Goal: Task Accomplishment & Management: Complete application form

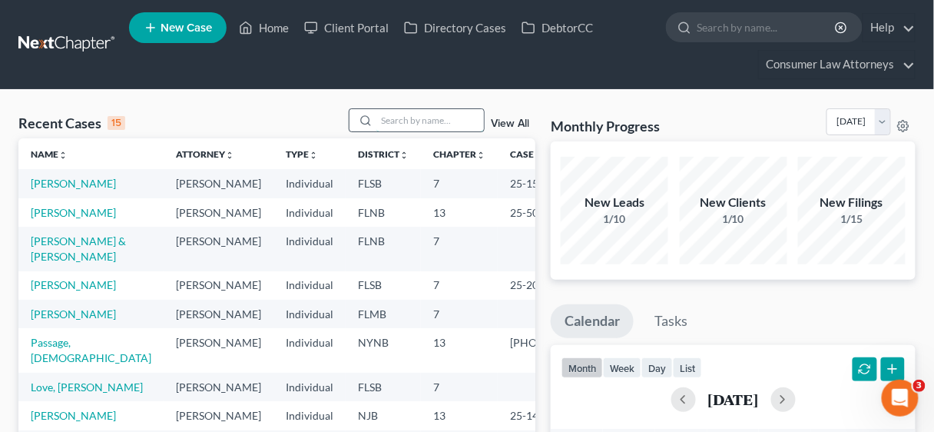
click at [389, 122] on input "search" at bounding box center [430, 120] width 108 height 22
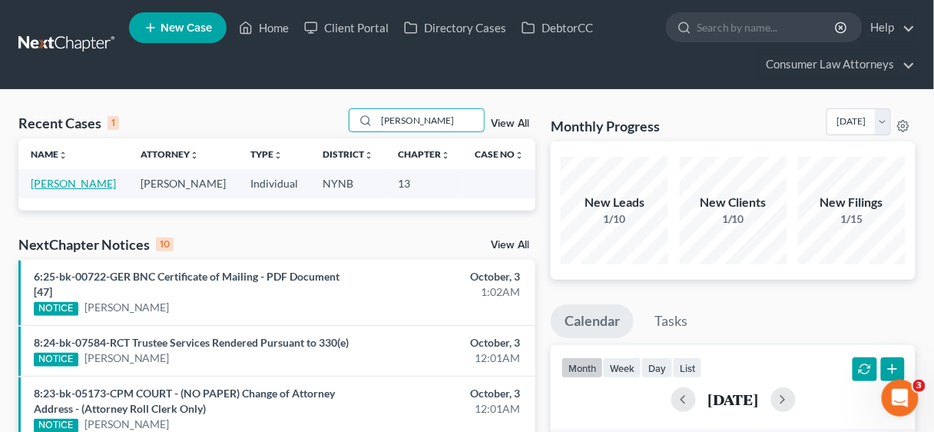
type input "[PERSON_NAME]"
click at [55, 179] on link "[PERSON_NAME]" at bounding box center [73, 183] width 85 height 13
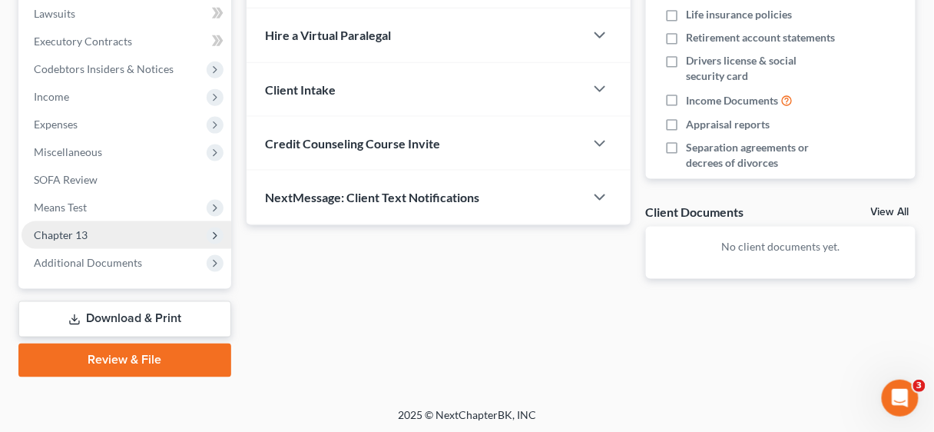
scroll to position [437, 0]
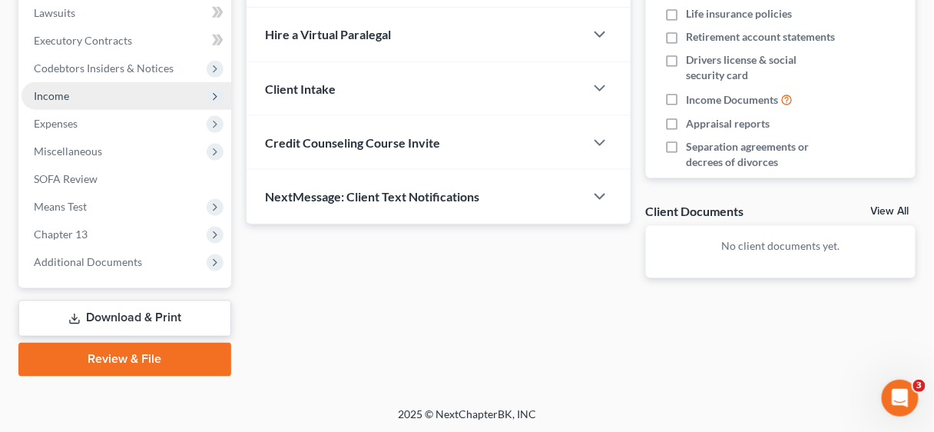
click at [55, 96] on span "Income" at bounding box center [51, 95] width 35 height 13
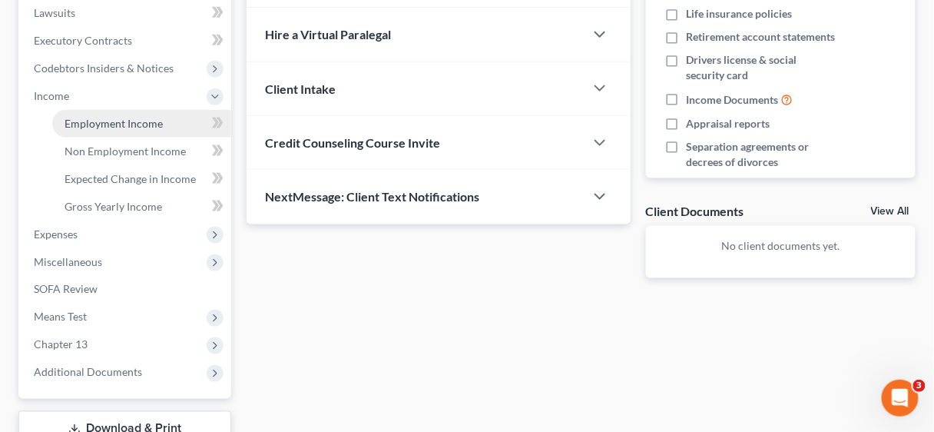
click at [106, 124] on span "Employment Income" at bounding box center [114, 123] width 98 height 13
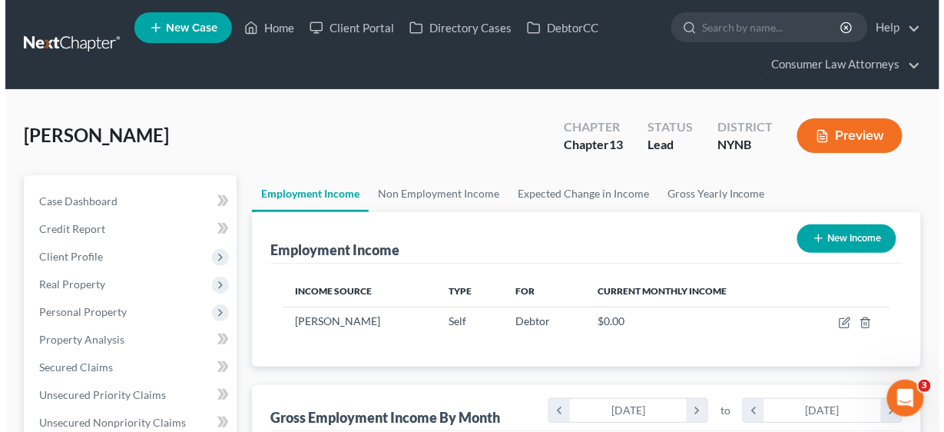
scroll to position [273, 373]
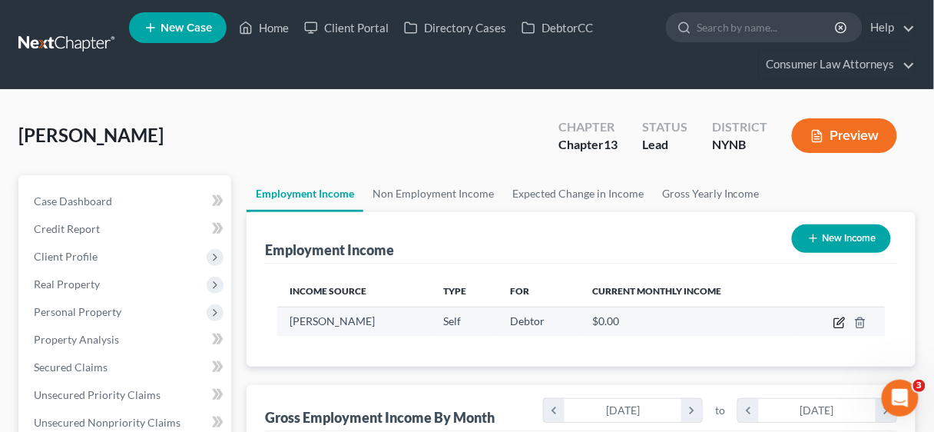
click at [840, 323] on icon "button" at bounding box center [840, 320] width 7 height 7
select select "1"
select select "35"
select select "0"
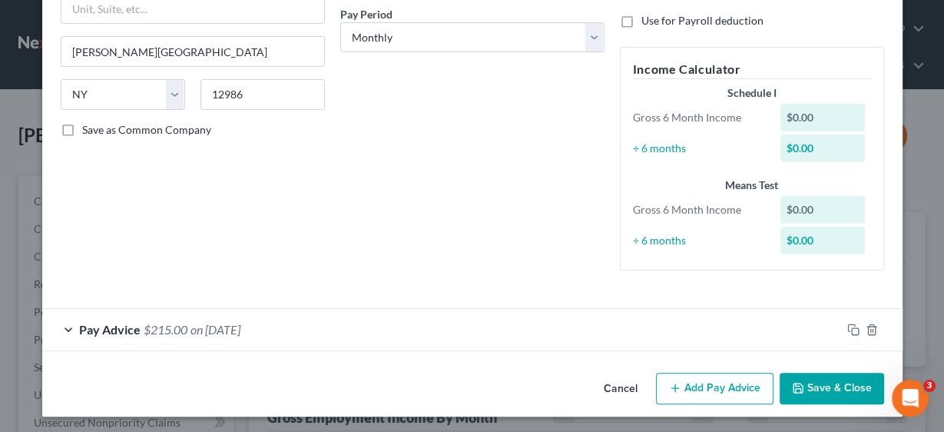
scroll to position [239, 0]
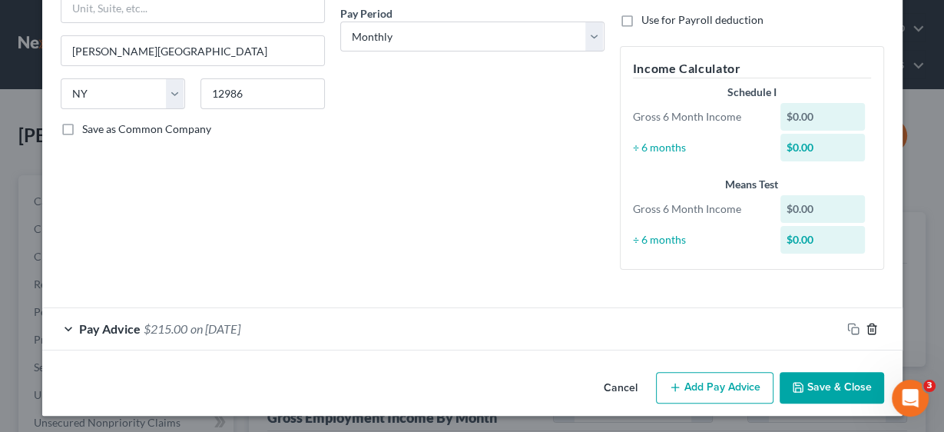
click at [870, 328] on line "button" at bounding box center [870, 329] width 0 height 3
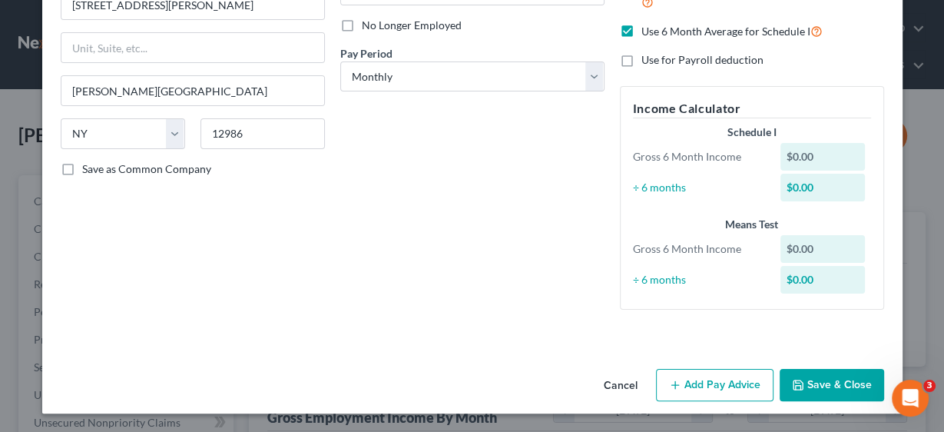
scroll to position [197, 0]
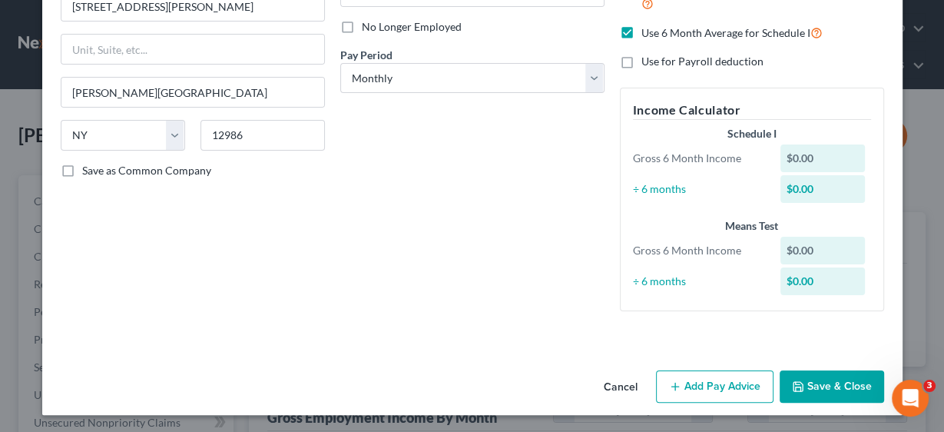
click at [721, 393] on button "Add Pay Advice" at bounding box center [715, 386] width 118 height 32
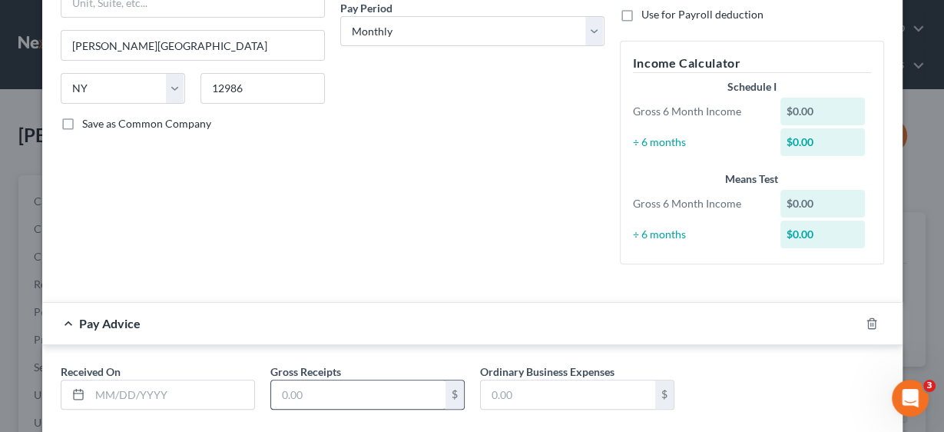
scroll to position [329, 0]
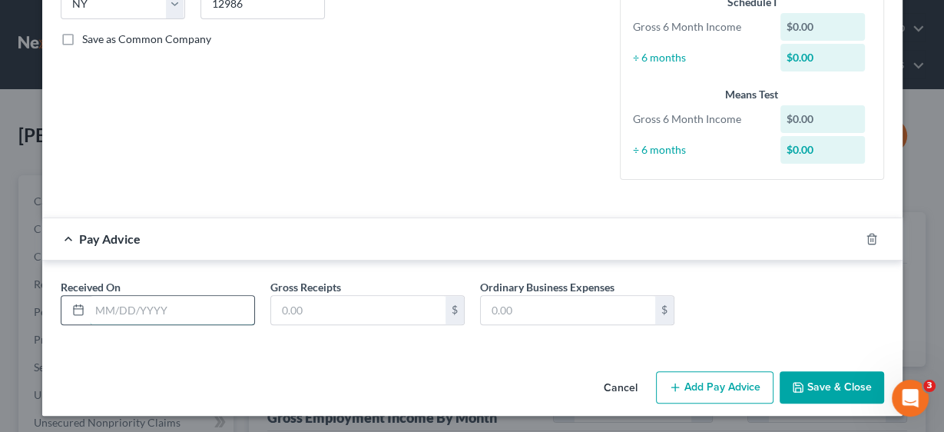
click at [184, 302] on input "text" at bounding box center [172, 310] width 164 height 29
type input "[DATE]"
click at [313, 315] on input "text" at bounding box center [358, 310] width 174 height 29
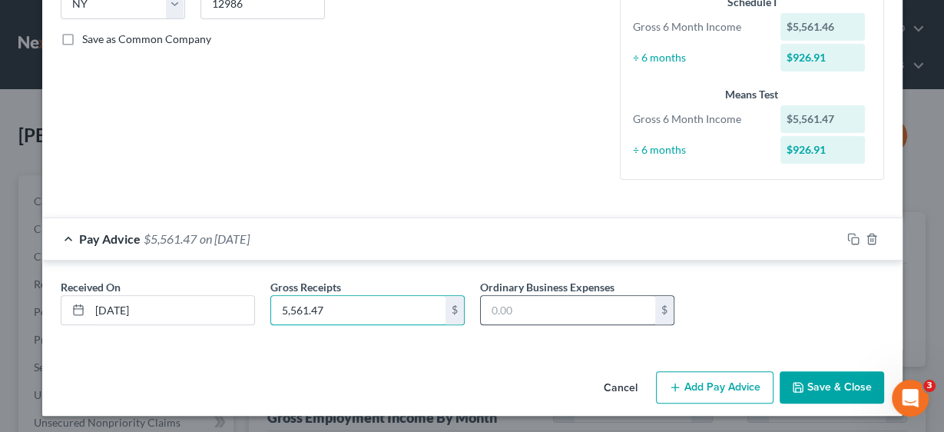
type input "5,561.47"
click at [589, 311] on input "text" at bounding box center [568, 310] width 174 height 29
type input "1,600.70"
click at [713, 383] on button "Add Pay Advice" at bounding box center [715, 387] width 118 height 32
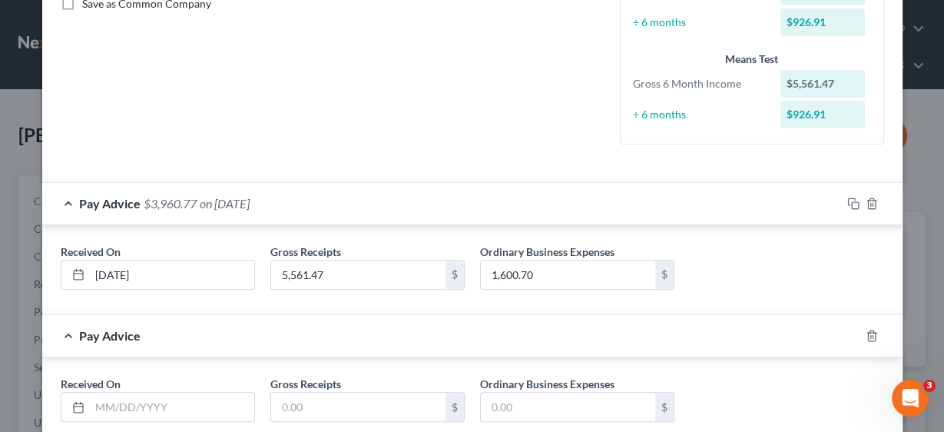
scroll to position [459, 0]
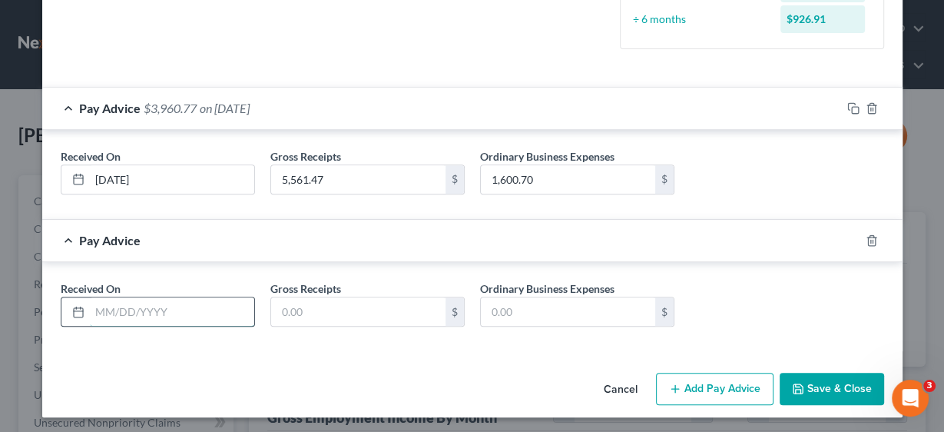
click at [184, 304] on input "text" at bounding box center [172, 311] width 164 height 29
type input "[DATE]"
click at [322, 304] on input "text" at bounding box center [358, 311] width 174 height 29
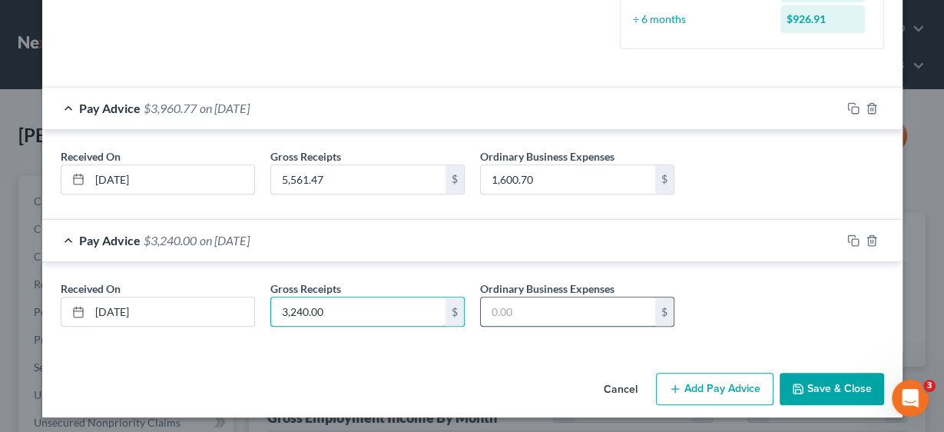
type input "3,240.00"
click at [562, 307] on input "text" at bounding box center [568, 311] width 174 height 29
type input "2,019.10"
click at [730, 380] on button "Add Pay Advice" at bounding box center [715, 389] width 118 height 32
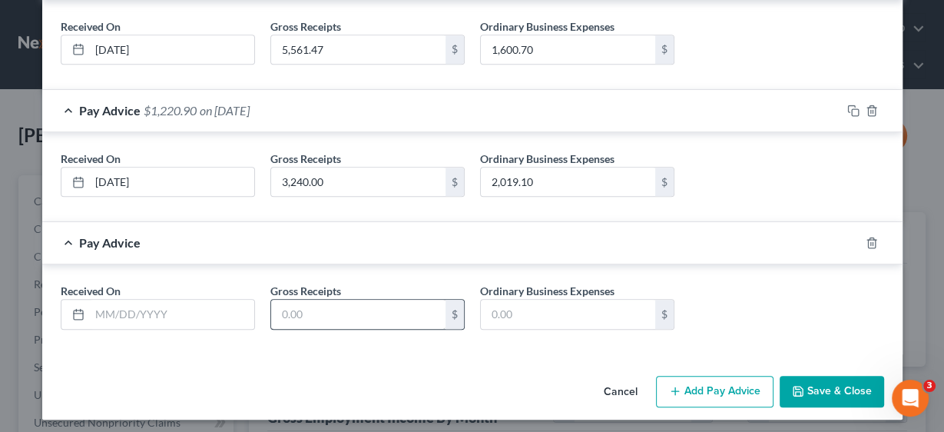
scroll to position [591, 0]
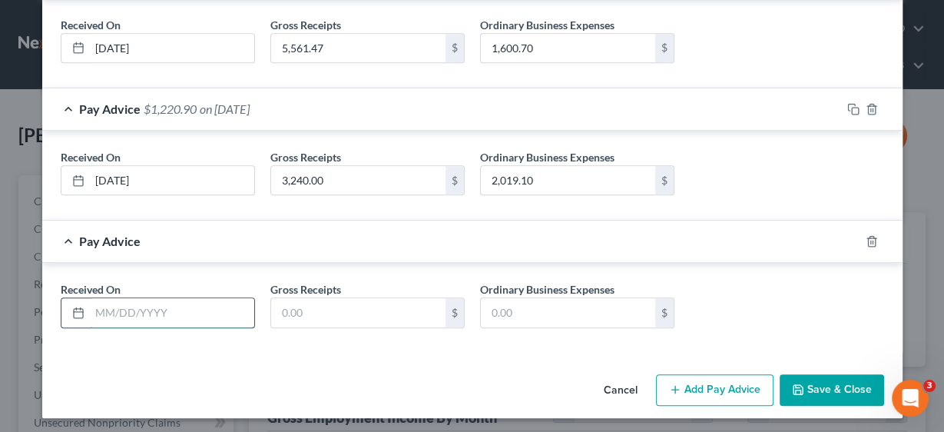
click at [105, 307] on input "text" at bounding box center [172, 312] width 164 height 29
type input "[DATE]"
click at [366, 310] on input "text" at bounding box center [358, 312] width 174 height 29
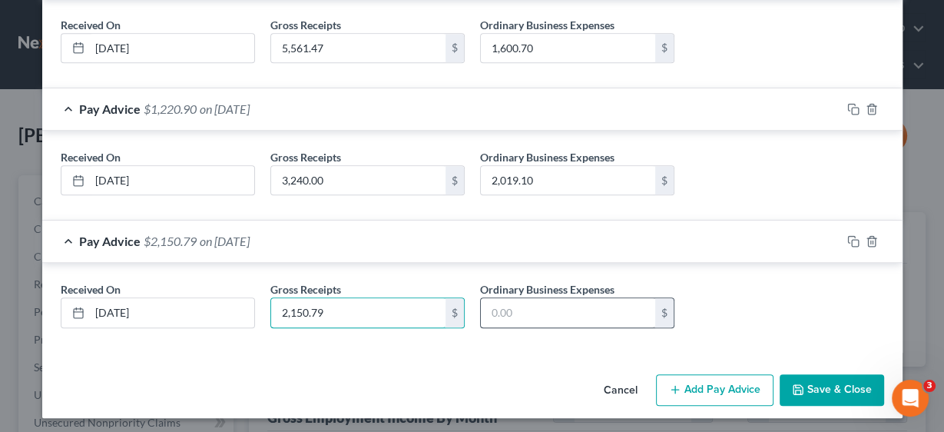
type input "2,150.79"
click at [598, 317] on input "text" at bounding box center [568, 312] width 174 height 29
type input "1,106.60"
click at [728, 376] on button "Add Pay Advice" at bounding box center [715, 390] width 118 height 32
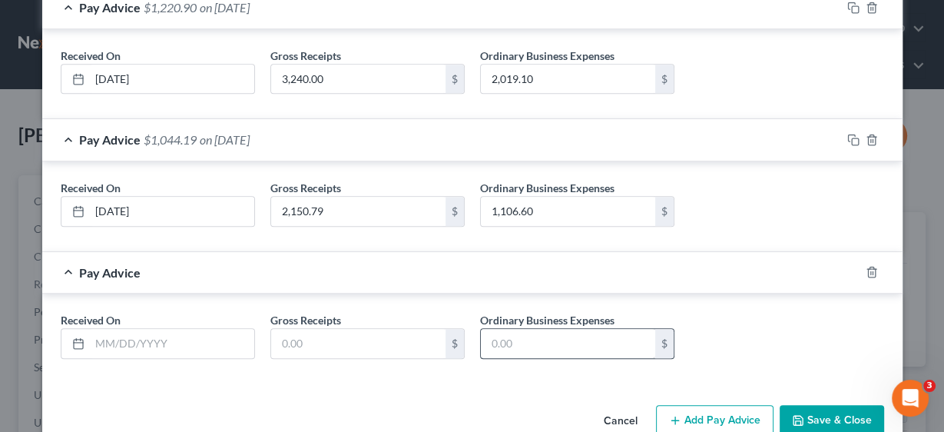
scroll to position [722, 0]
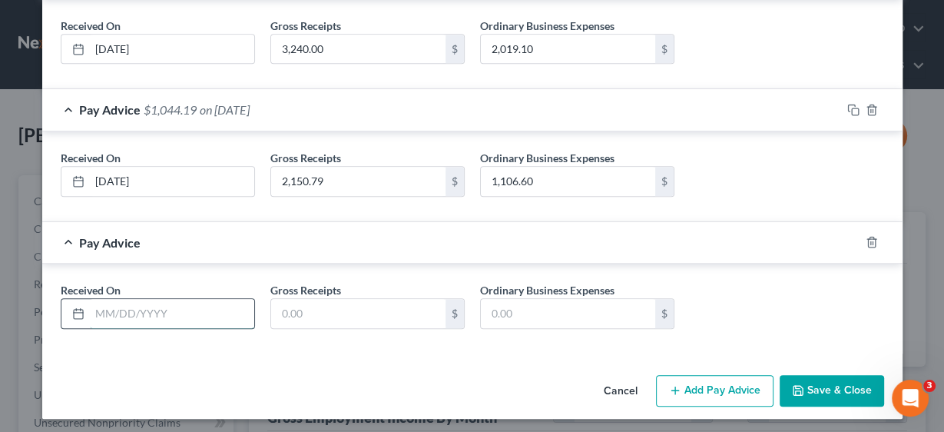
click at [194, 303] on input "text" at bounding box center [172, 313] width 164 height 29
type input "[DATE]"
click at [338, 310] on input "text" at bounding box center [358, 313] width 174 height 29
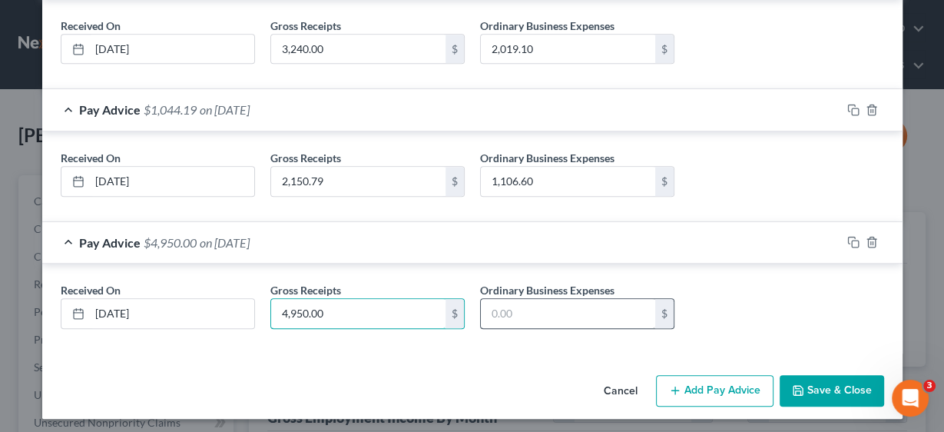
type input "4,950.00"
click at [575, 310] on input "text" at bounding box center [568, 313] width 174 height 29
type input "2,654.10"
click at [703, 383] on button "Add Pay Advice" at bounding box center [715, 391] width 118 height 32
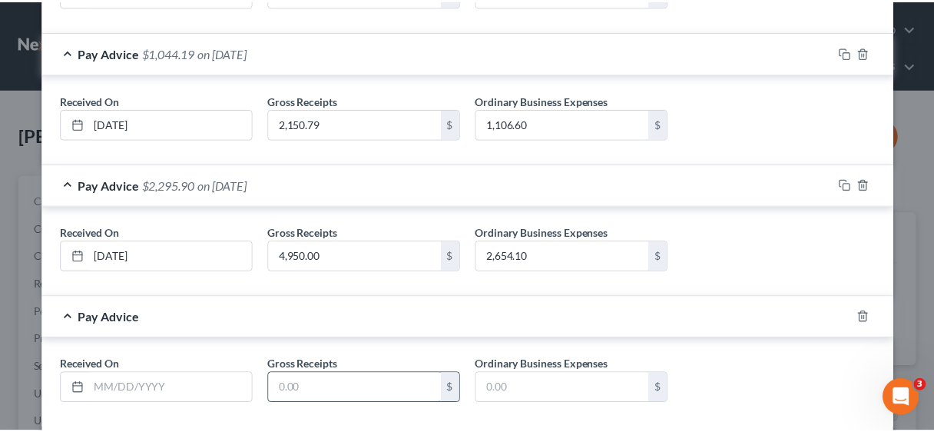
scroll to position [853, 0]
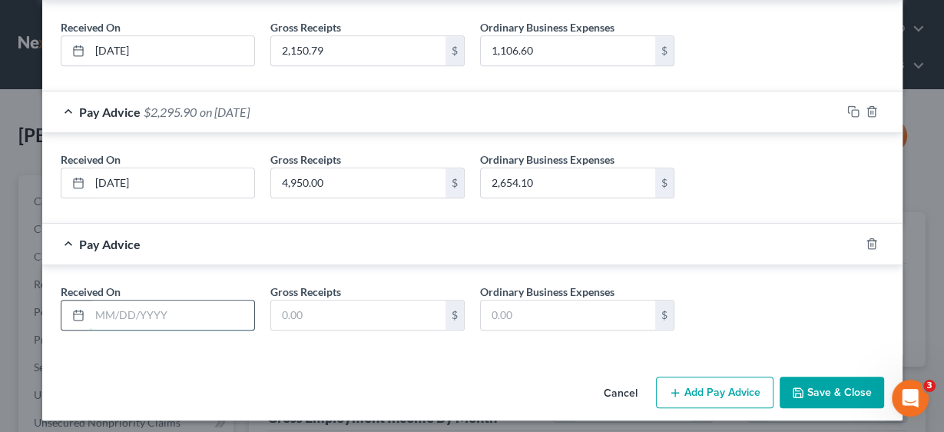
click at [136, 308] on input "text" at bounding box center [172, 314] width 164 height 29
type input "[DATE]"
click at [334, 312] on input "text" at bounding box center [358, 314] width 174 height 29
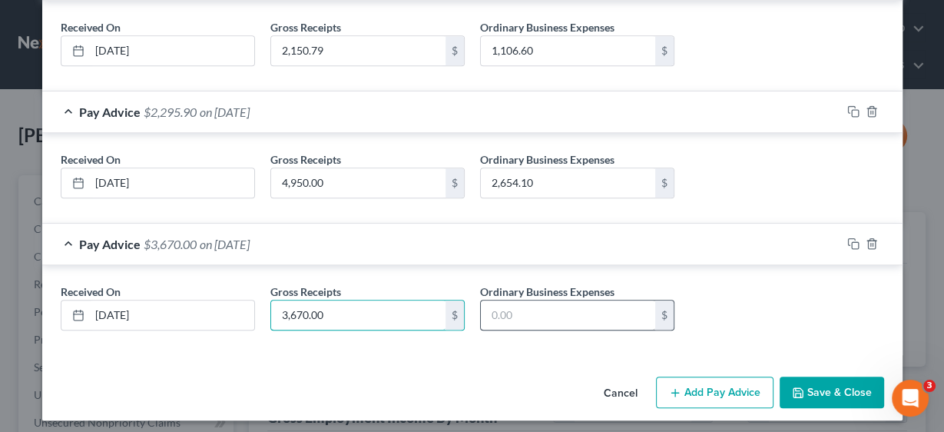
type input "3,670.00"
click at [510, 300] on input "text" at bounding box center [568, 314] width 174 height 29
type input "2,154.10"
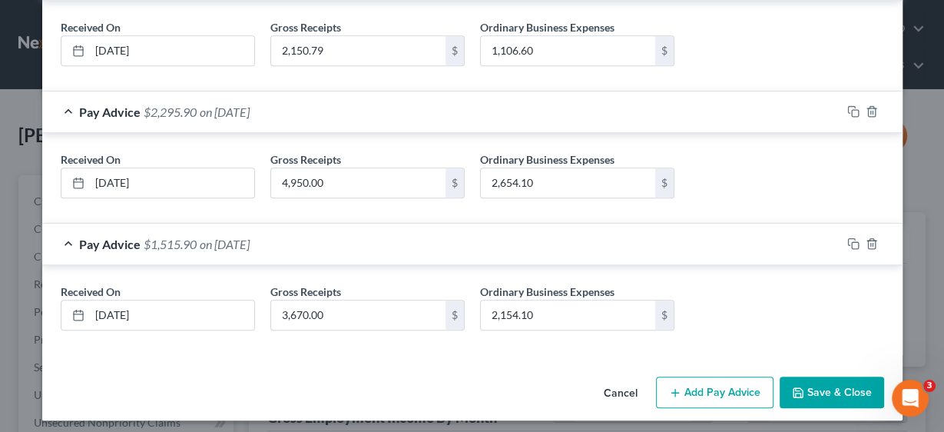
click at [841, 384] on button "Save & Close" at bounding box center [832, 392] width 104 height 32
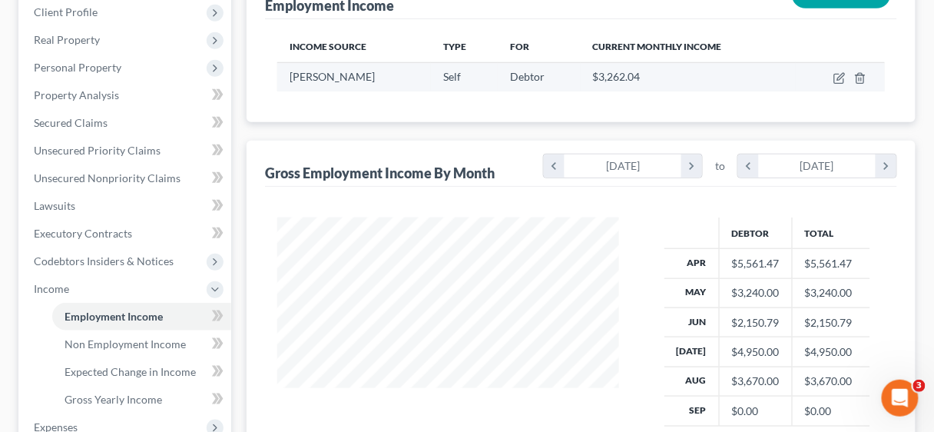
scroll to position [246, 0]
